Goal: Task Accomplishment & Management: Manage account settings

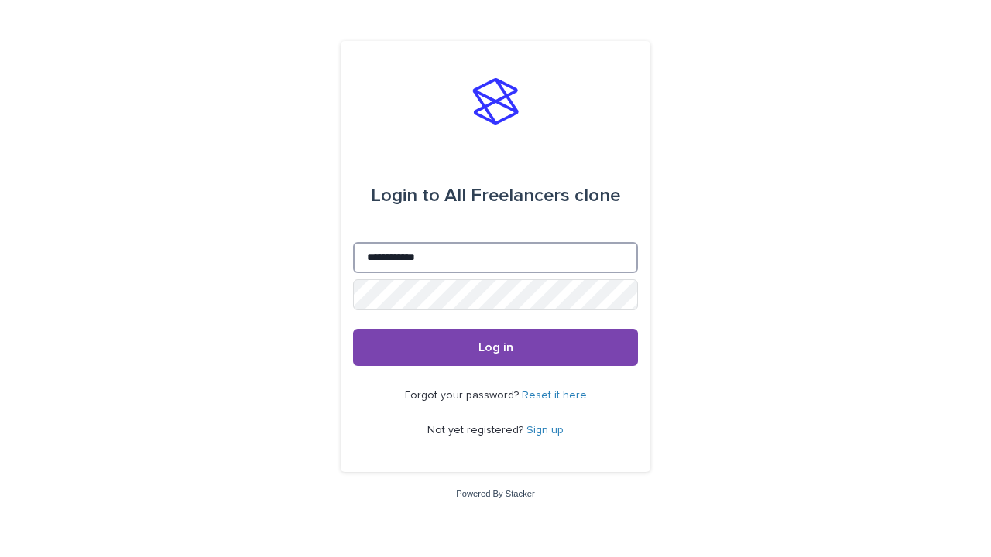
type input "**********"
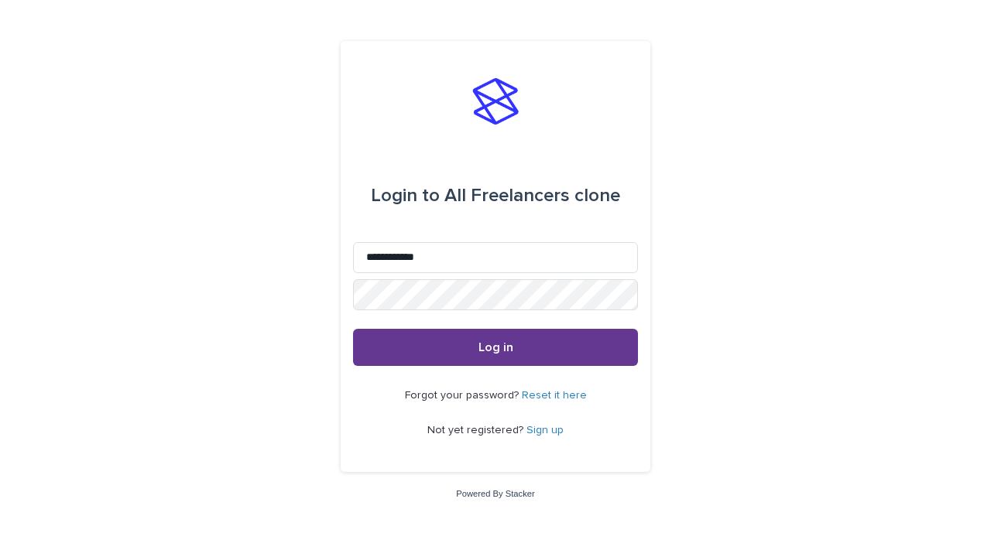
click at [495, 347] on span "Log in" at bounding box center [495, 347] width 35 height 12
